Goal: Task Accomplishment & Management: Complete application form

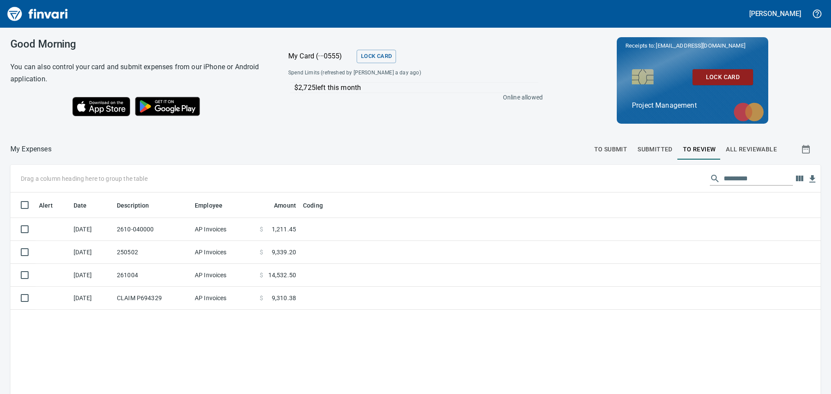
scroll to position [292, 797]
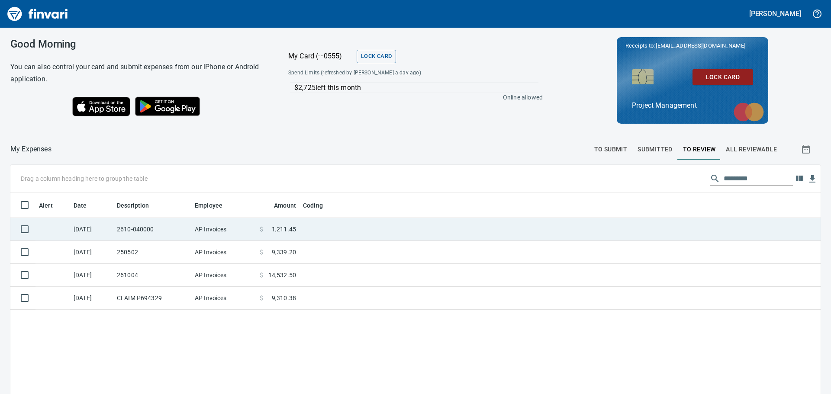
click at [314, 225] on td at bounding box center [407, 229] width 216 height 23
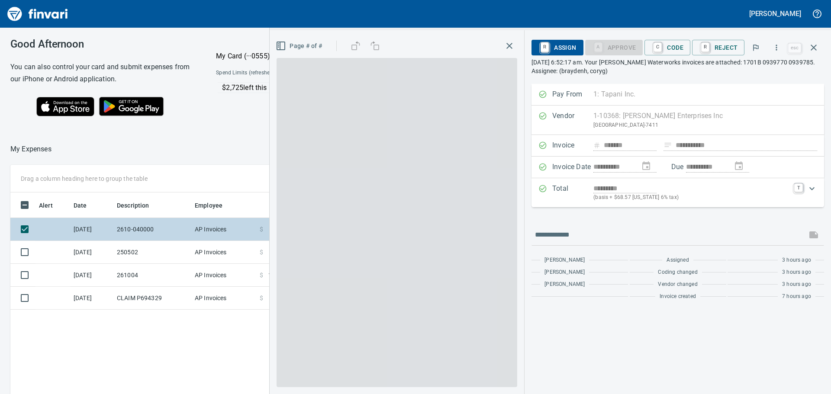
scroll to position [292, 580]
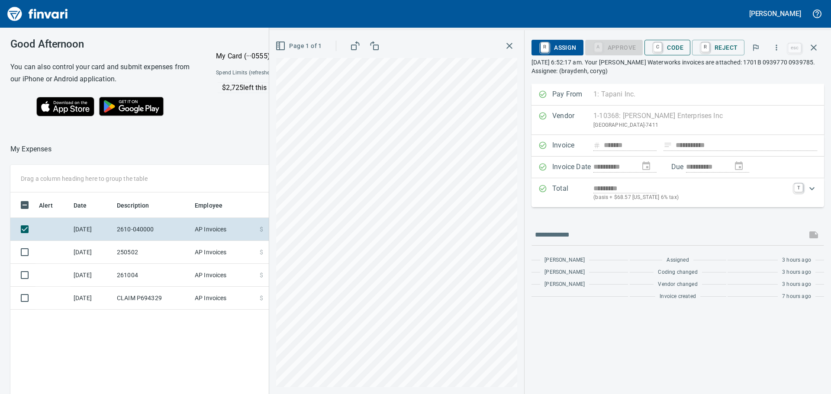
click at [675, 44] on span "C Code" at bounding box center [667, 47] width 32 height 15
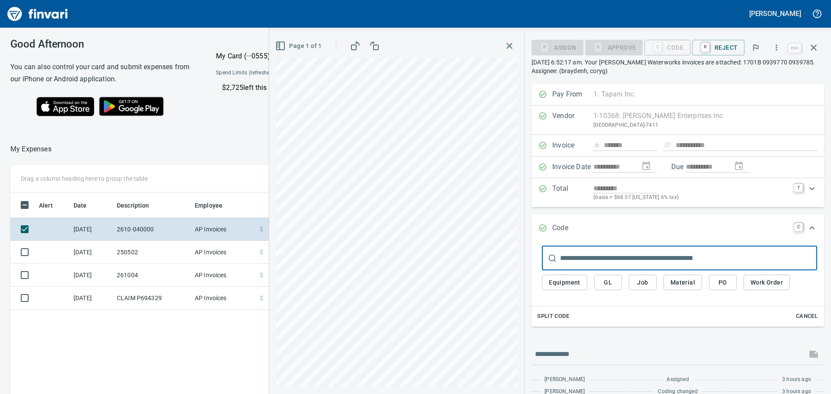
click at [642, 281] on span "Job" at bounding box center [642, 282] width 14 height 11
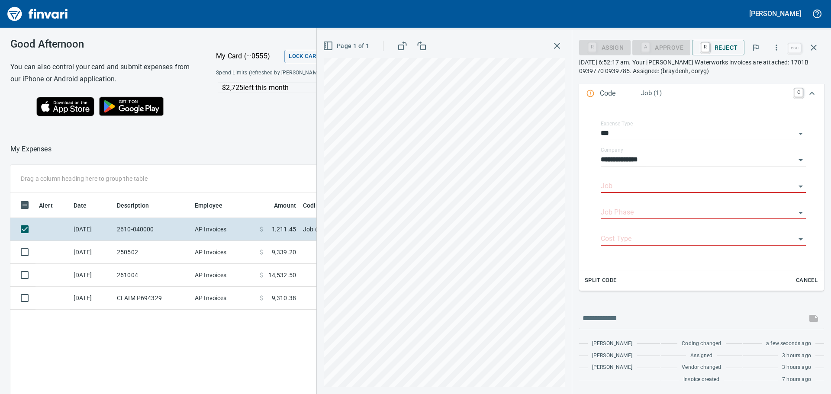
scroll to position [135, 0]
click at [659, 184] on input "Job" at bounding box center [697, 186] width 195 height 12
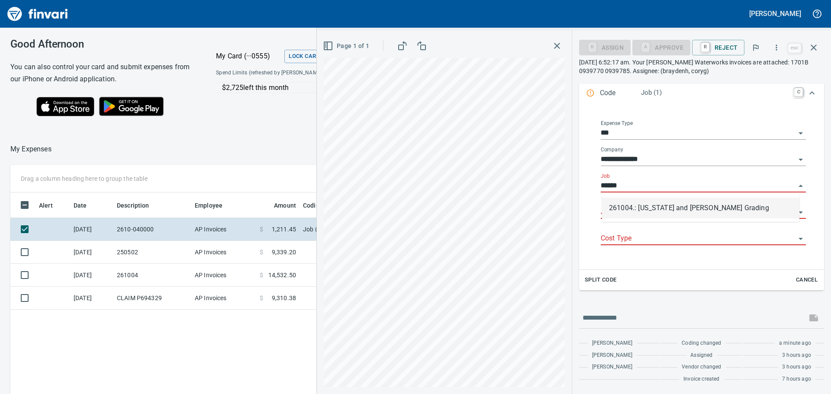
scroll to position [292, 580]
click at [669, 205] on li "261004.: [US_STATE] and [PERSON_NAME] Grading" at bounding box center [700, 208] width 197 height 21
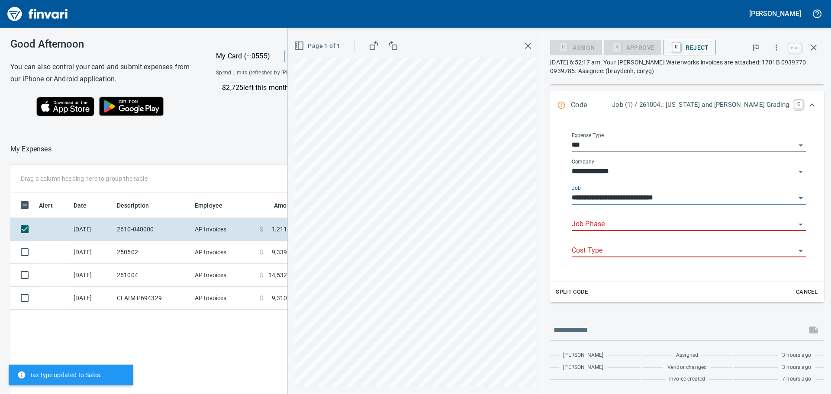
scroll to position [135, 0]
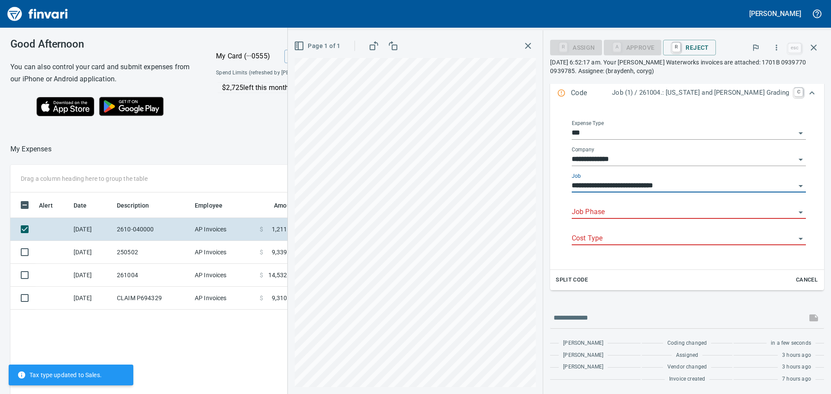
type input "**********"
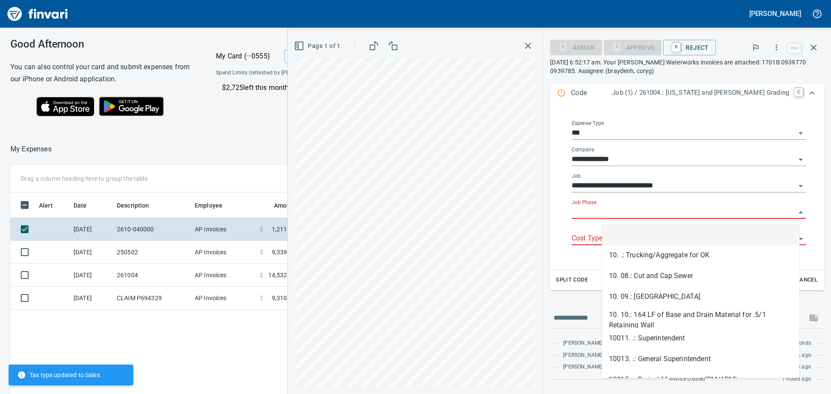
scroll to position [292, 580]
click at [646, 211] on input "Job Phase" at bounding box center [683, 212] width 224 height 12
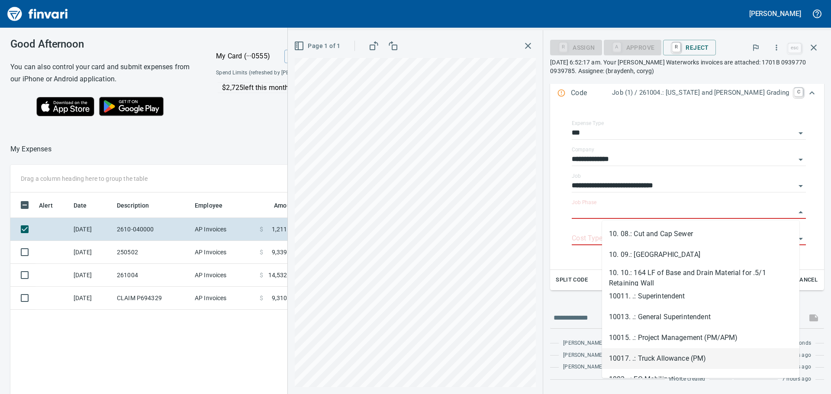
scroll to position [22, 0]
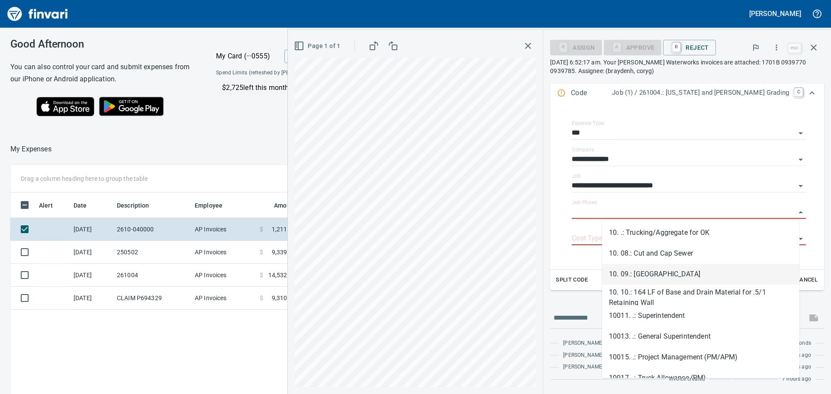
click at [676, 273] on li "10. 09.: [GEOGRAPHIC_DATA]" at bounding box center [700, 274] width 197 height 21
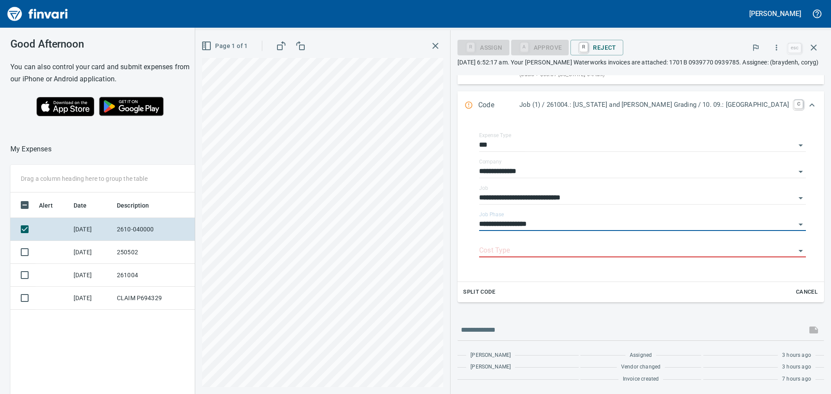
type input "**********"
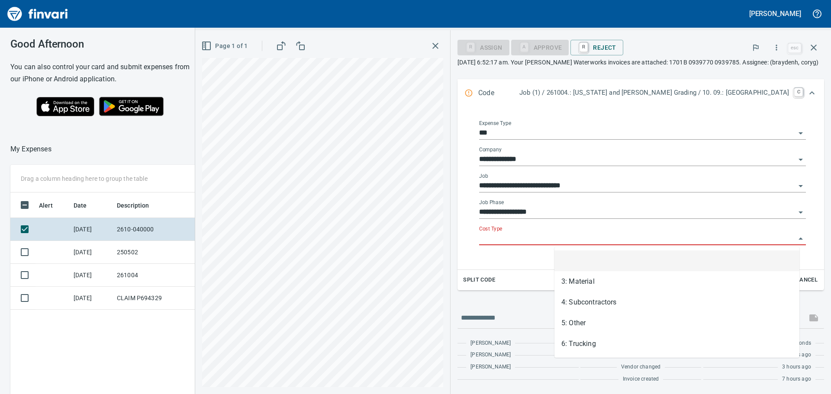
scroll to position [292, 580]
click at [602, 238] on input "Cost Type" at bounding box center [637, 239] width 316 height 12
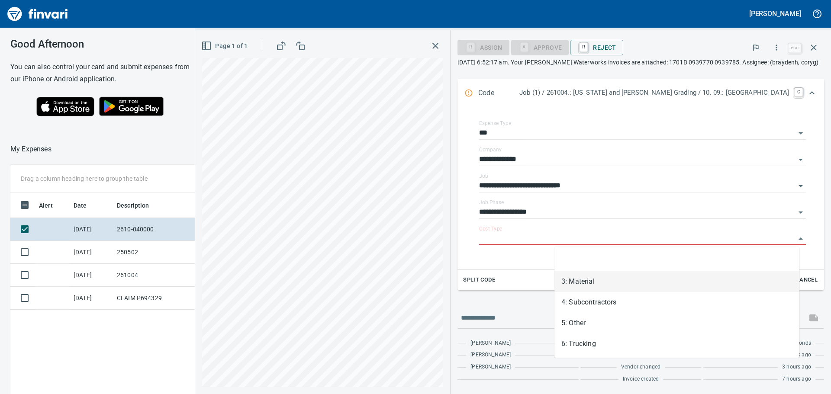
click at [598, 279] on li "3: Material" at bounding box center [676, 281] width 245 height 21
type input "**********"
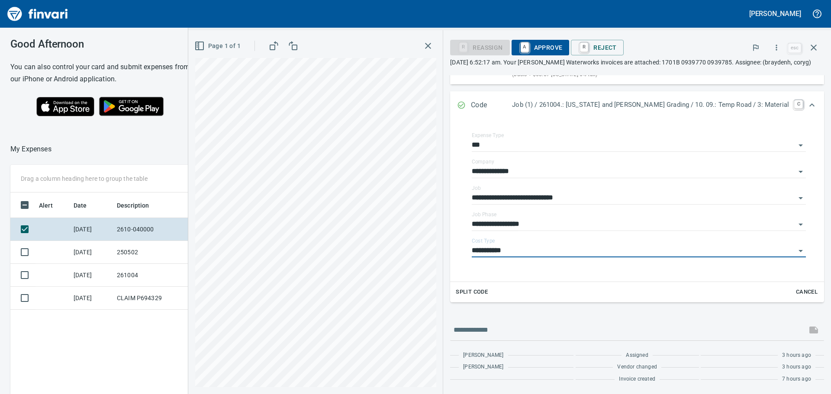
scroll to position [135, 0]
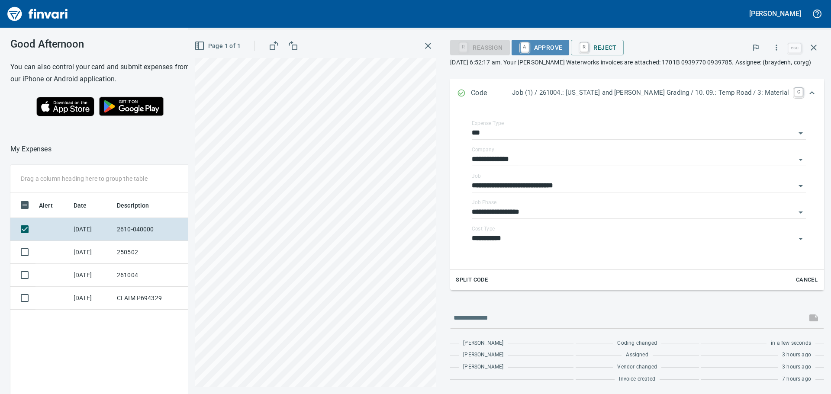
click at [562, 44] on span "A Approve" at bounding box center [540, 47] width 44 height 15
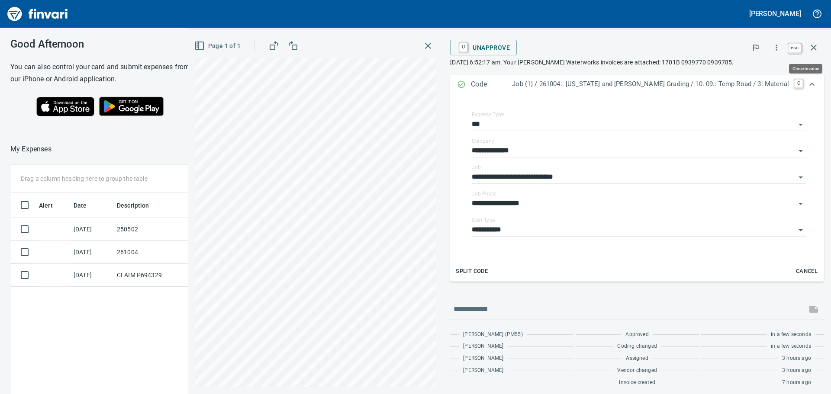
scroll to position [292, 580]
click at [811, 47] on icon "button" at bounding box center [813, 47] width 10 height 10
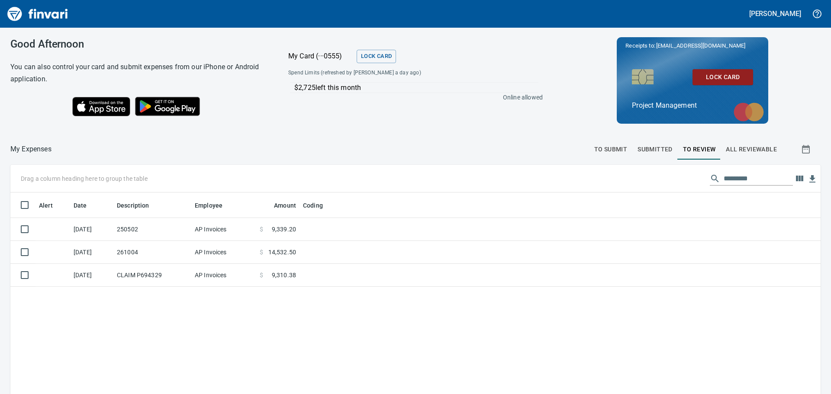
scroll to position [292, 797]
